Goal: Find specific page/section: Find specific page/section

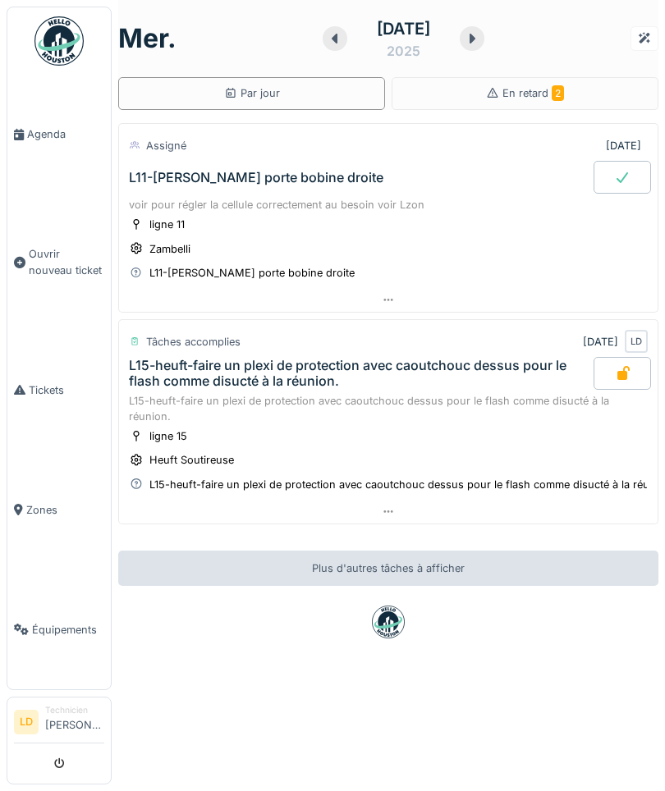
click at [45, 136] on span "Agenda" at bounding box center [65, 134] width 77 height 16
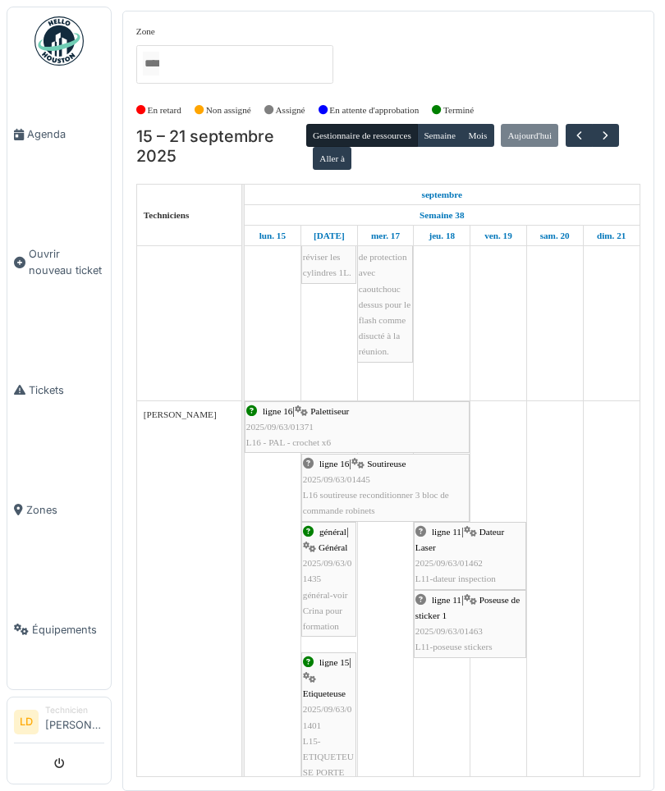
scroll to position [364, 0]
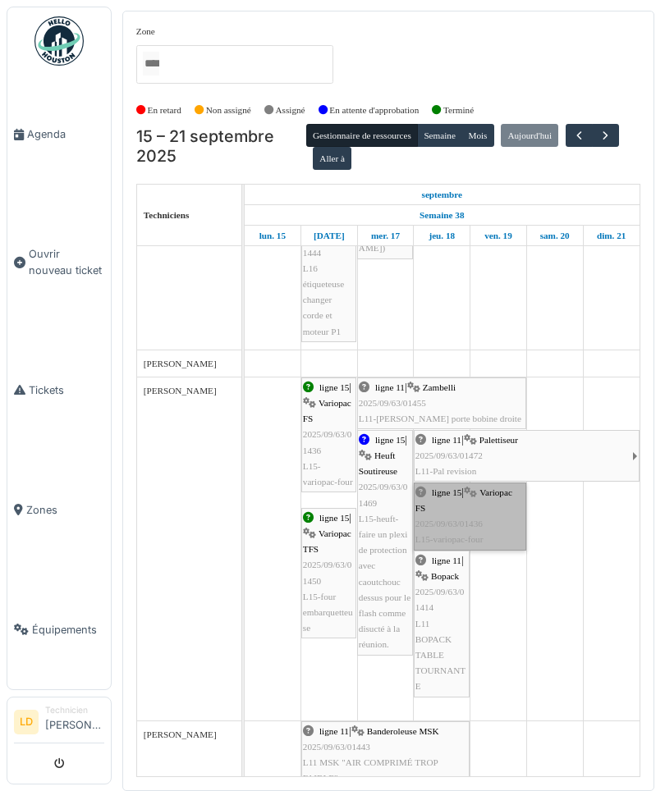
click at [456, 519] on link "ligne 15 | Variopac FS 2025/09/63/01436 L15-variopac-four" at bounding box center [470, 517] width 112 height 68
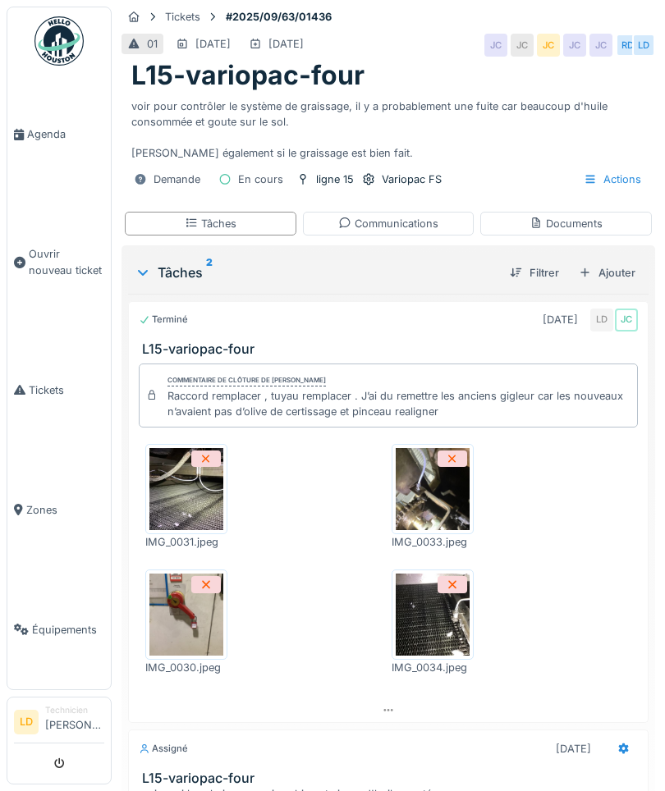
click at [44, 140] on span "Agenda" at bounding box center [65, 134] width 77 height 16
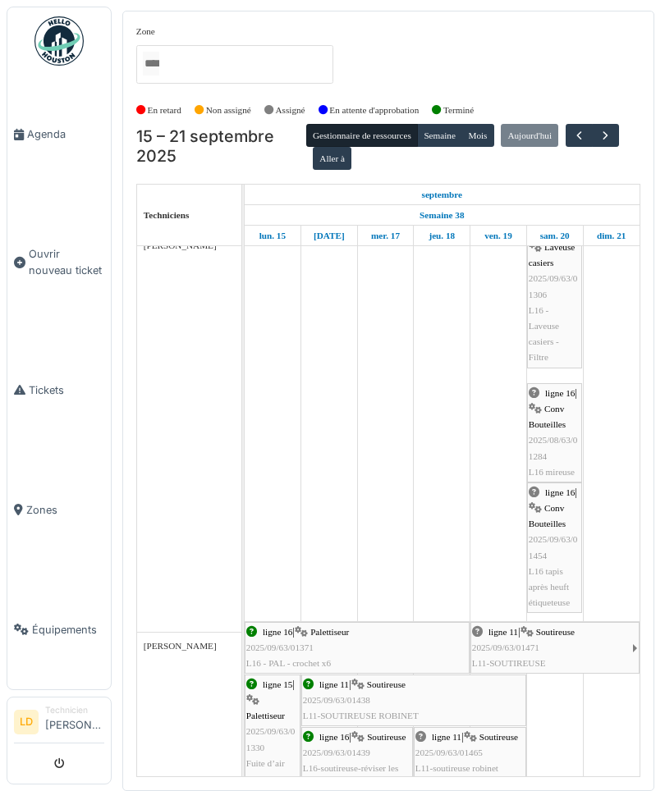
scroll to position [1366, 0]
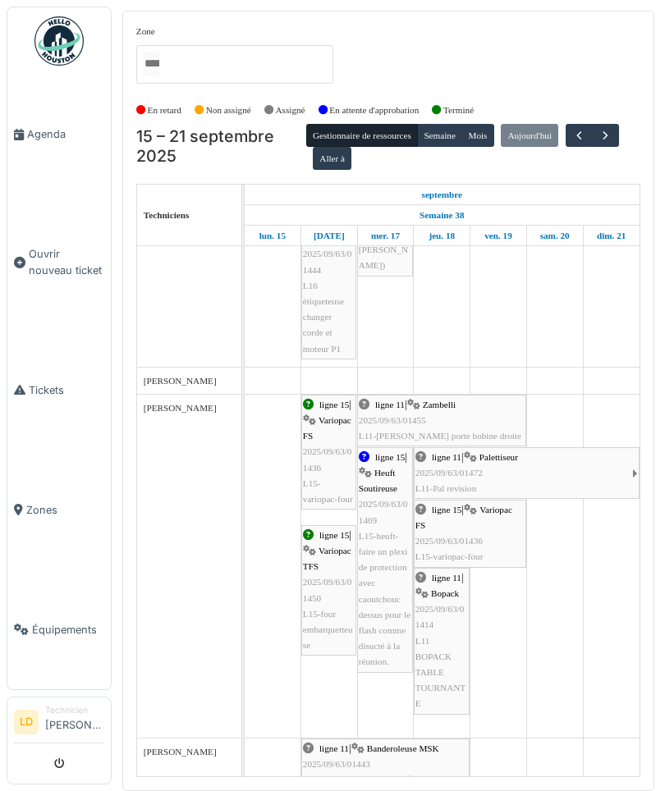
click at [586, 135] on span "button" at bounding box center [579, 136] width 14 height 14
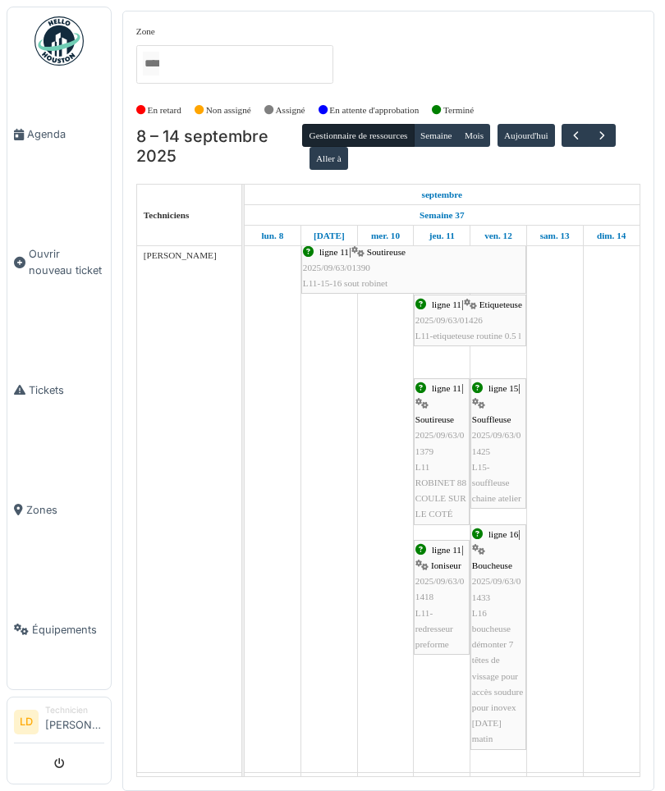
click at [616, 142] on button "button" at bounding box center [602, 136] width 27 height 24
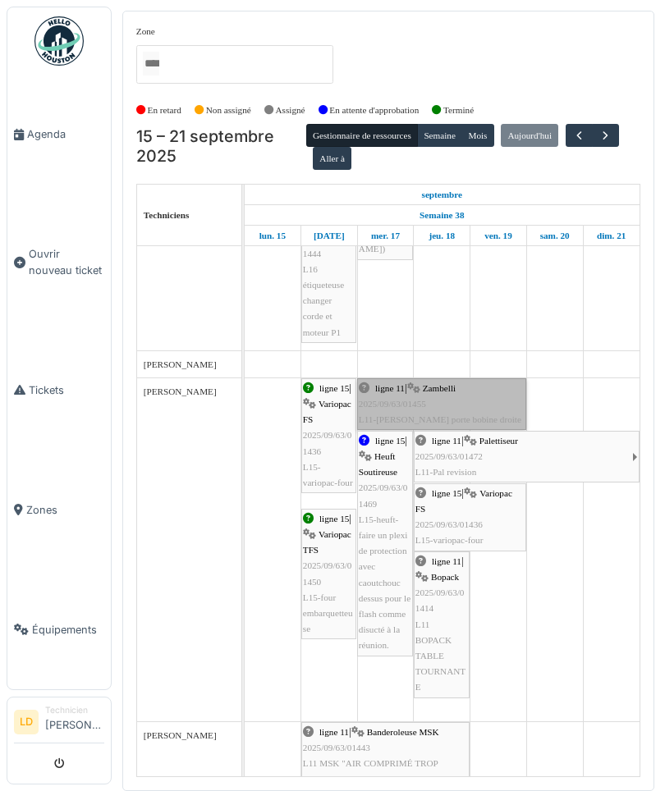
click at [447, 406] on link "ligne 11 | Zambelli 2025/09/63/01455 L11-Zambelli porte bobine droite" at bounding box center [441, 404] width 169 height 53
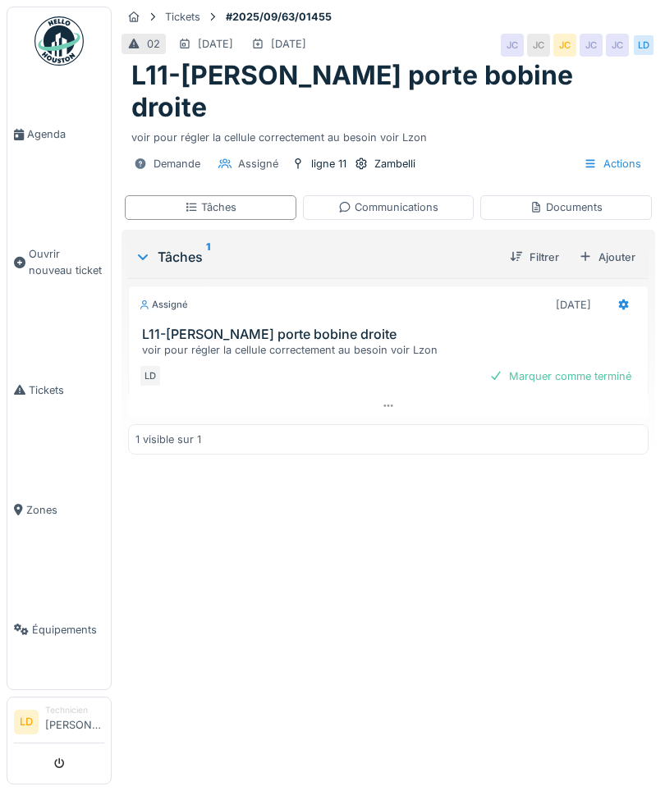
click at [583, 199] on div "Documents" at bounding box center [565, 207] width 73 height 16
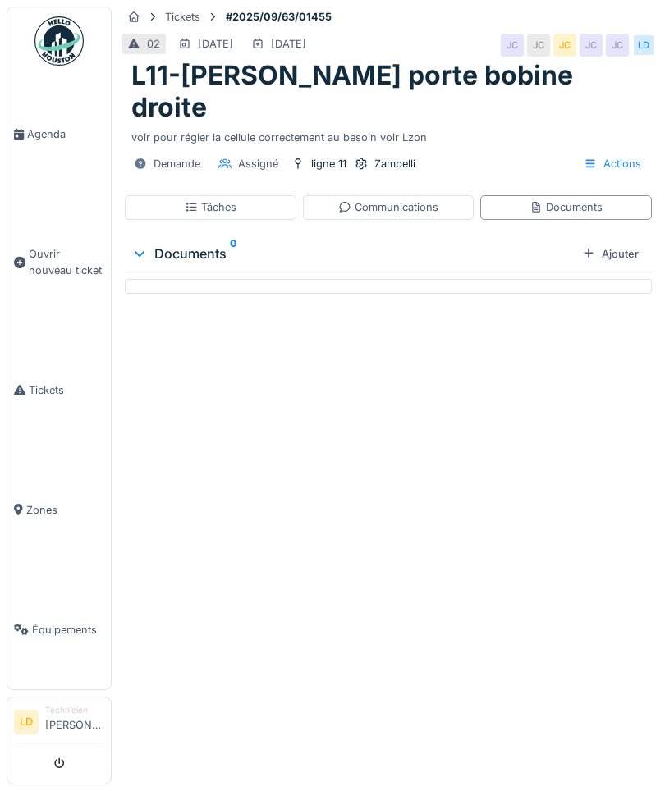
click at [422, 199] on div "Communications" at bounding box center [388, 207] width 100 height 16
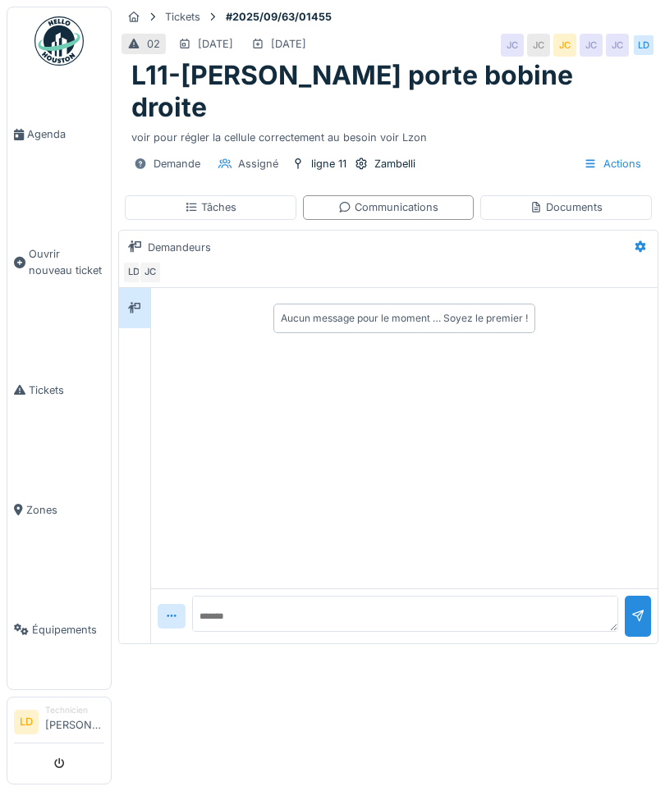
click at [202, 199] on div "Tâches" at bounding box center [211, 207] width 52 height 16
